Goal: Task Accomplishment & Management: Manage account settings

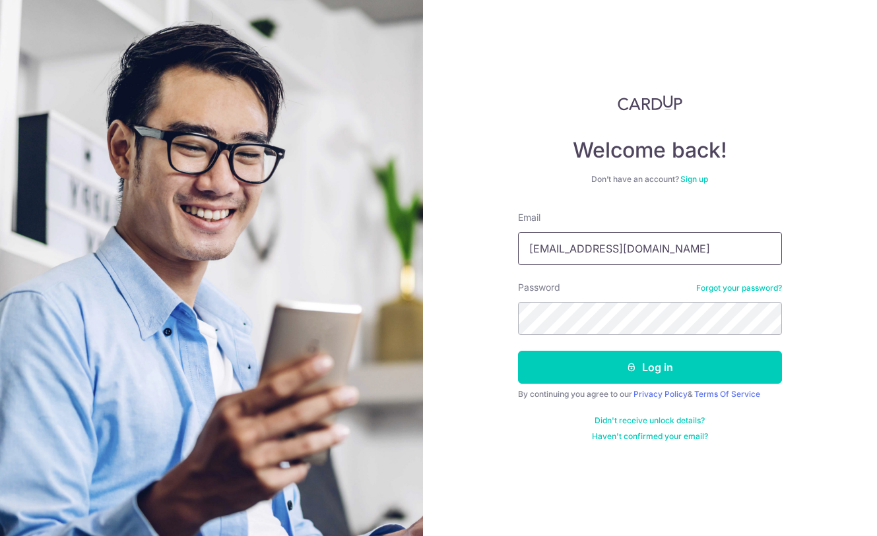
click at [625, 247] on input "amlyljc@hotmail.com" at bounding box center [650, 248] width 264 height 33
type input "[DOMAIN_NAME][EMAIL_ADDRESS][PERSON_NAME][DOMAIN_NAME]"
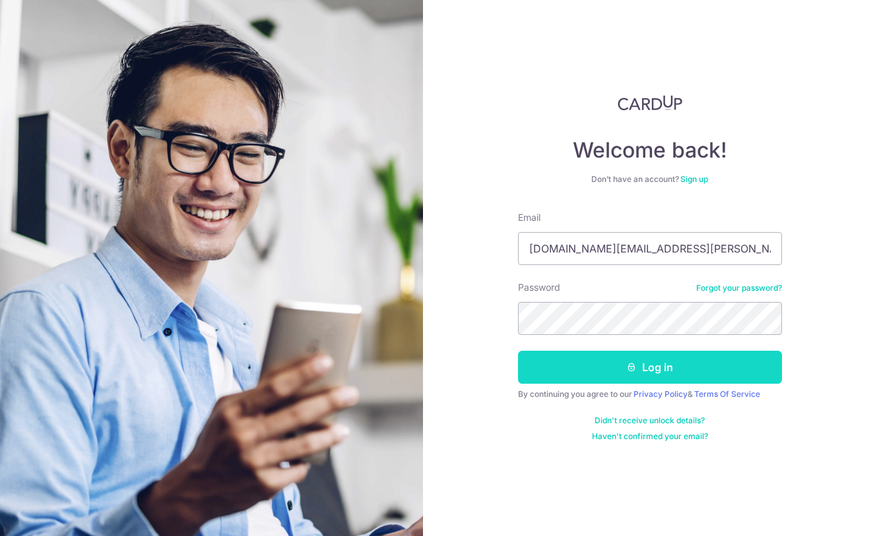
click at [633, 369] on icon "submit" at bounding box center [631, 367] width 11 height 11
